Goal: Task Accomplishment & Management: Use online tool/utility

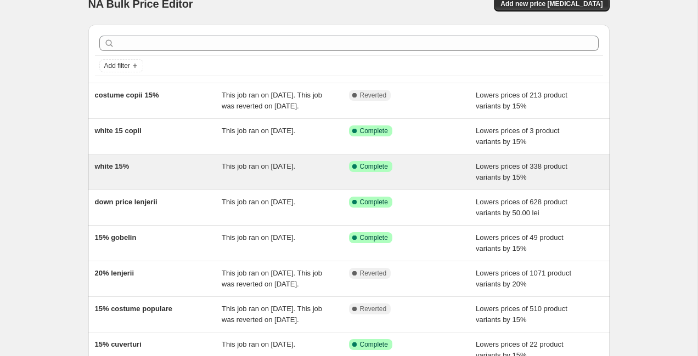
scroll to position [19, 0]
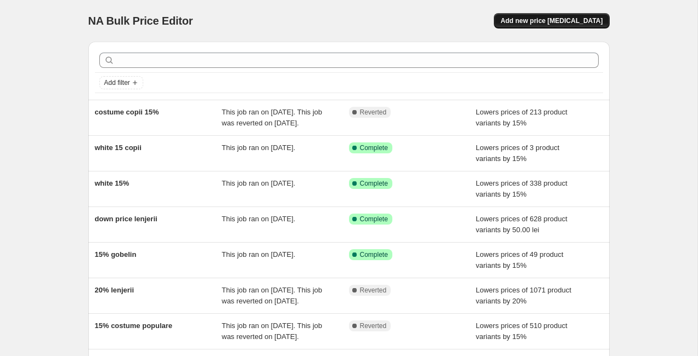
click at [542, 19] on span "Add new price [MEDICAL_DATA]" at bounding box center [551, 20] width 102 height 9
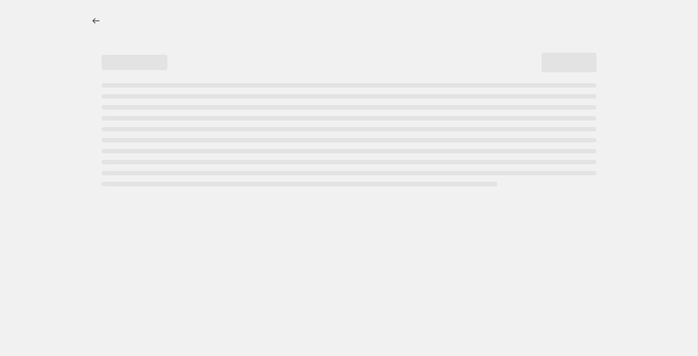
select select "percentage"
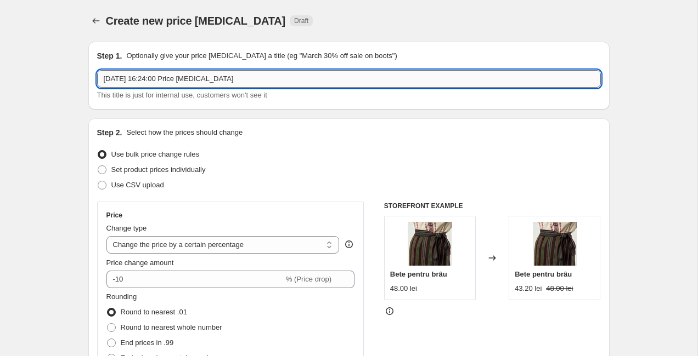
click at [189, 83] on input "[DATE] 16:24:00 Price [MEDICAL_DATA]" at bounding box center [348, 79] width 503 height 18
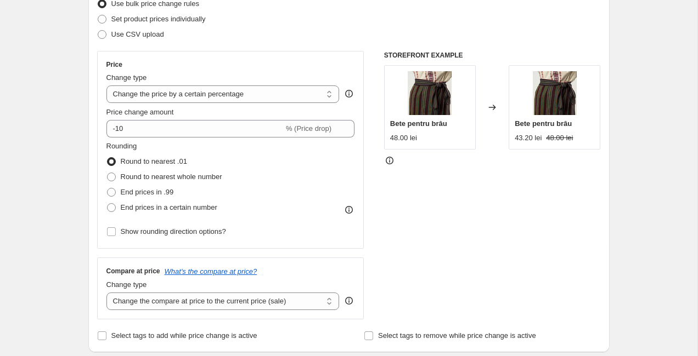
scroll to position [156, 0]
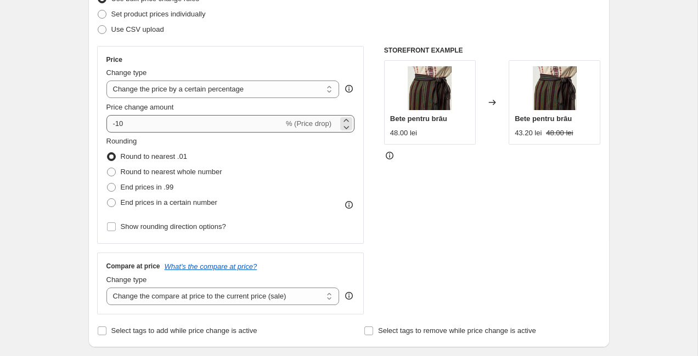
type input "15%prosoape albe"
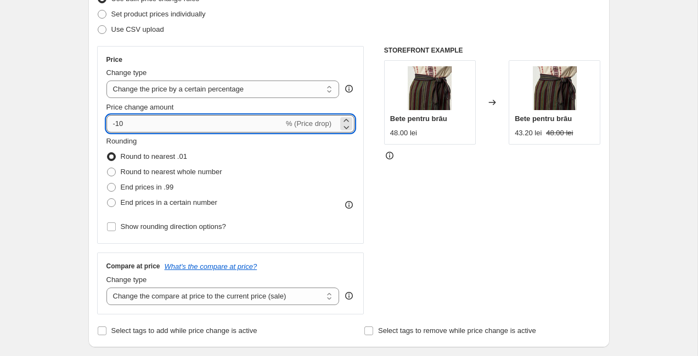
click at [188, 123] on input "-10" at bounding box center [194, 124] width 177 height 18
type input "-15"
click at [112, 169] on span at bounding box center [111, 172] width 9 height 9
click at [107, 168] on input "Round to nearest whole number" at bounding box center [107, 168] width 1 height 1
radio input "true"
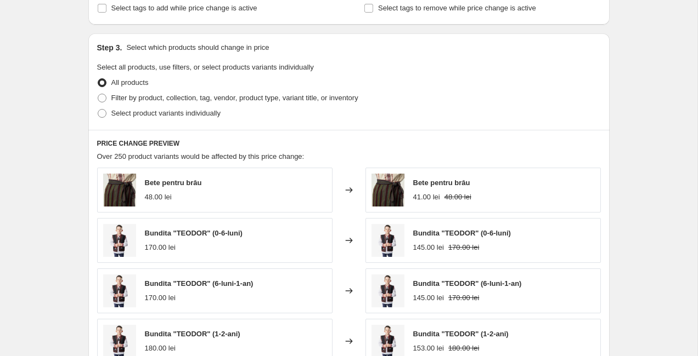
scroll to position [480, 0]
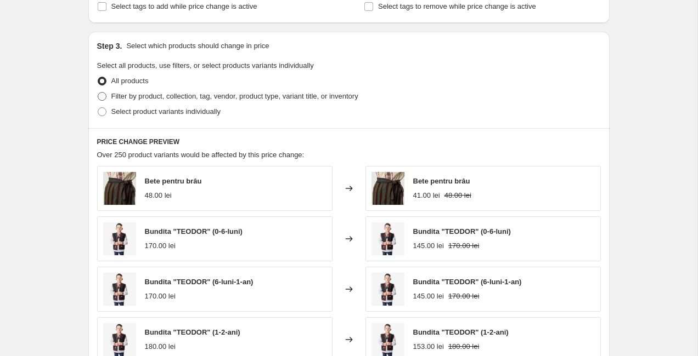
click at [104, 92] on span at bounding box center [102, 97] width 10 height 10
click at [98, 92] on input "Filter by product, collection, tag, vendor, product type, variant title, or inv…" at bounding box center [98, 92] width 1 height 1
radio input "true"
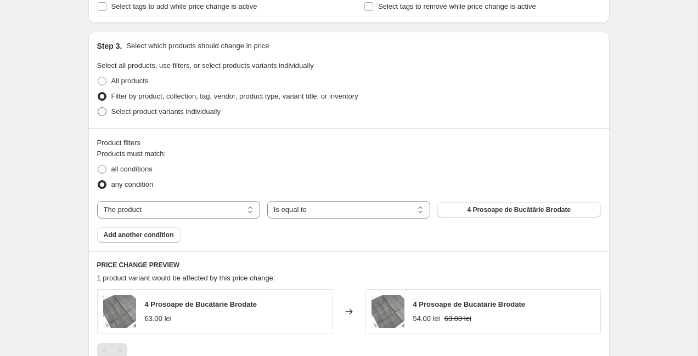
click at [104, 110] on span at bounding box center [102, 111] width 9 height 9
click at [98, 108] on input "Select product variants individually" at bounding box center [98, 107] width 1 height 1
radio input "true"
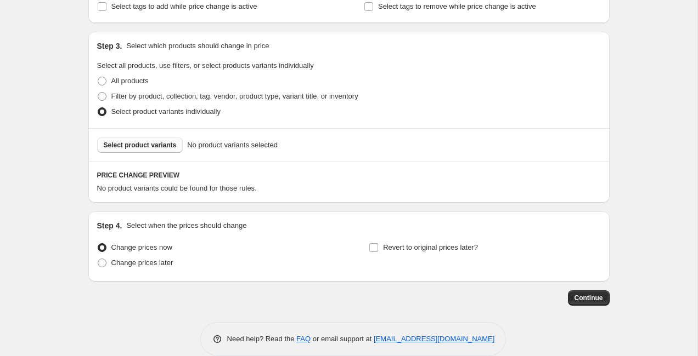
click at [125, 146] on span "Select product variants" at bounding box center [140, 145] width 73 height 9
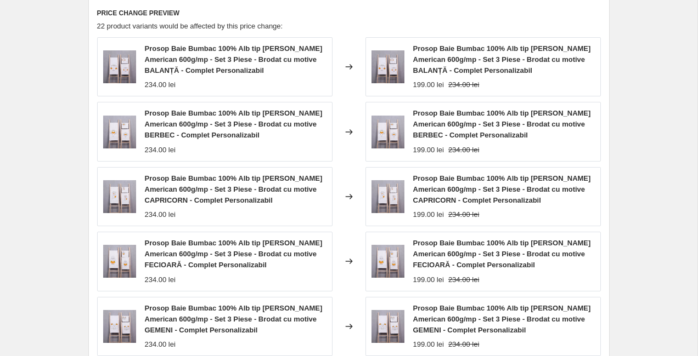
scroll to position [846, 0]
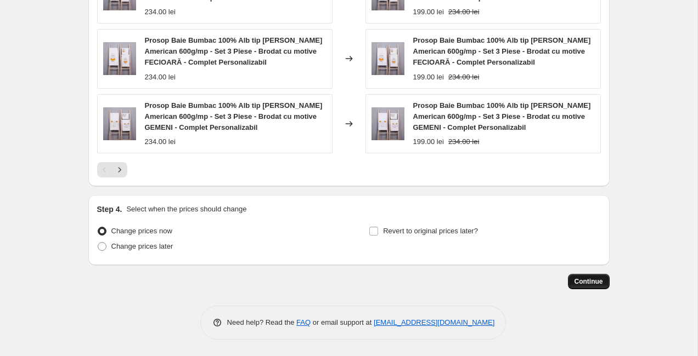
click at [587, 277] on button "Continue" at bounding box center [589, 281] width 42 height 15
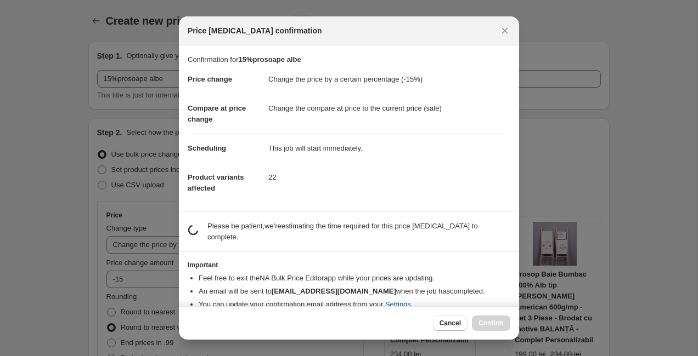
scroll to position [0, 0]
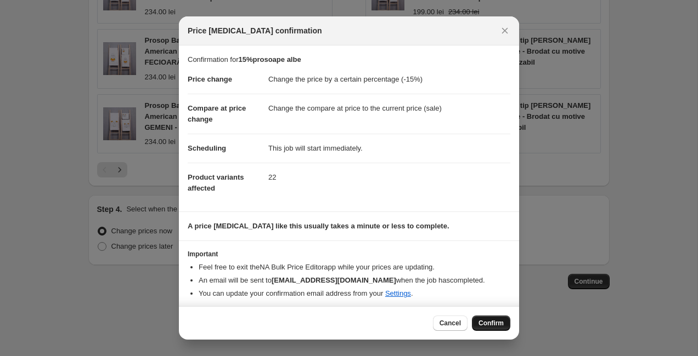
click at [481, 326] on span "Confirm" at bounding box center [490, 323] width 25 height 9
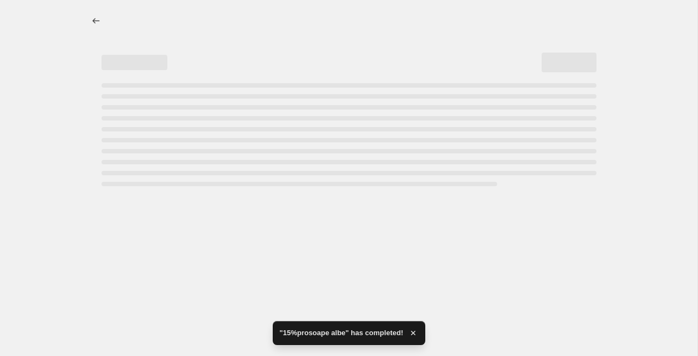
select select "percentage"
